Goal: Navigation & Orientation: Find specific page/section

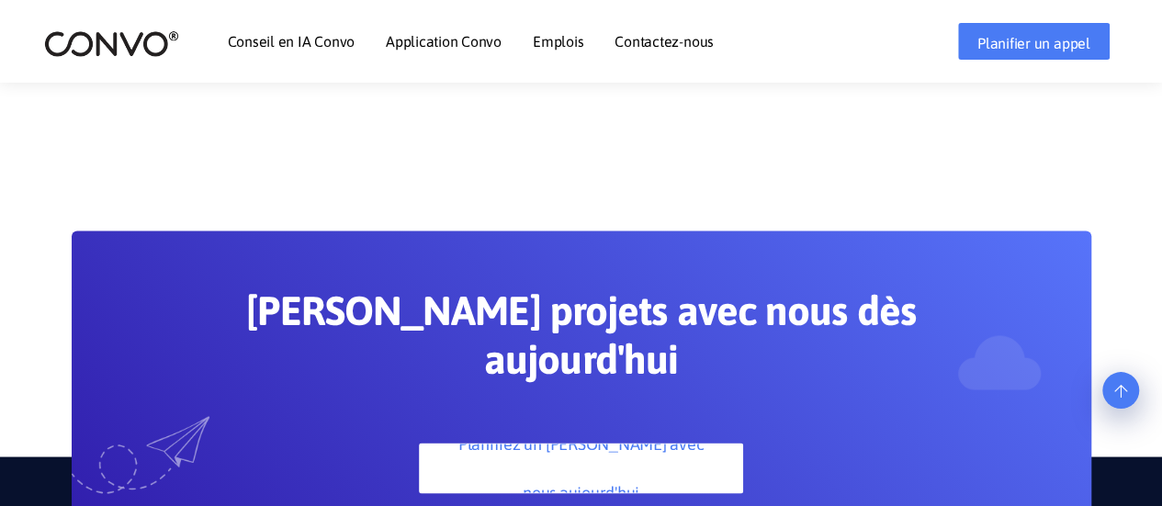
scroll to position [5149, 0]
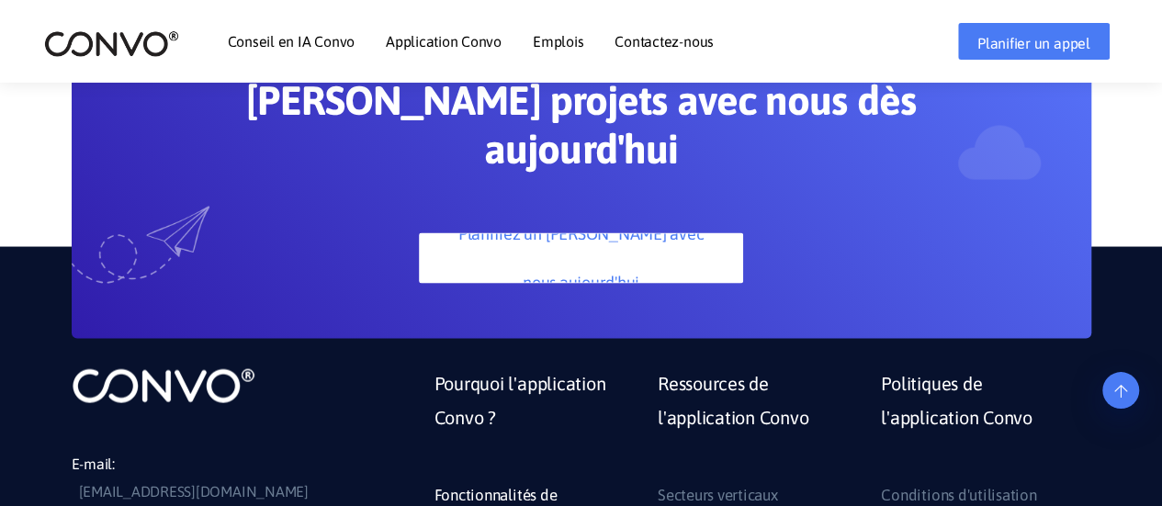
click at [509, 485] on font "Fonctionnalités de l'application Convo" at bounding box center [498, 509] width 129 height 48
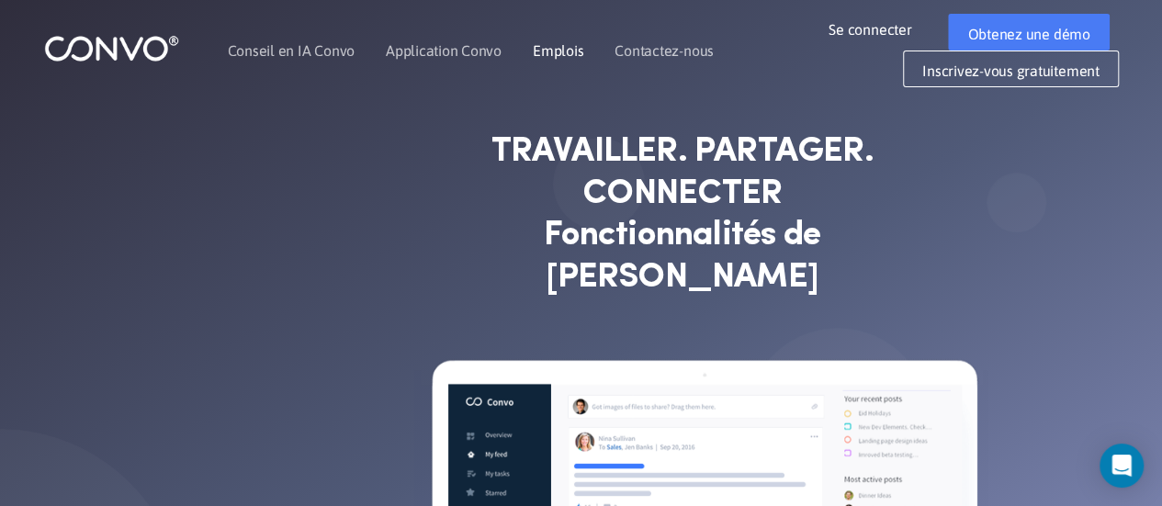
click at [562, 51] on font "Emplois" at bounding box center [558, 50] width 51 height 17
